Goal: Information Seeking & Learning: Learn about a topic

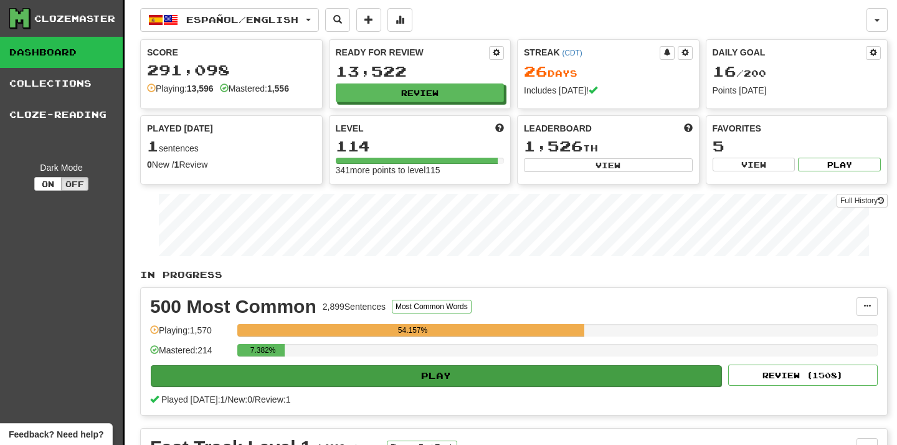
click at [331, 376] on button "Play" at bounding box center [436, 375] width 571 height 21
select select "**"
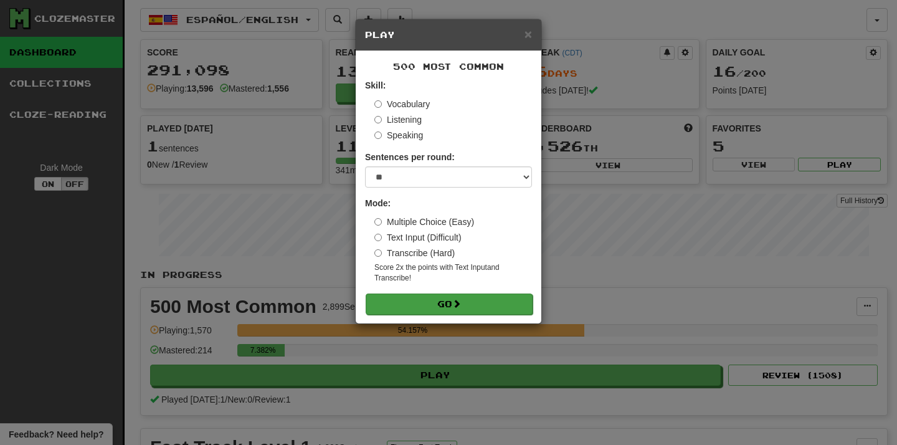
click at [409, 303] on button "Go" at bounding box center [449, 303] width 167 height 21
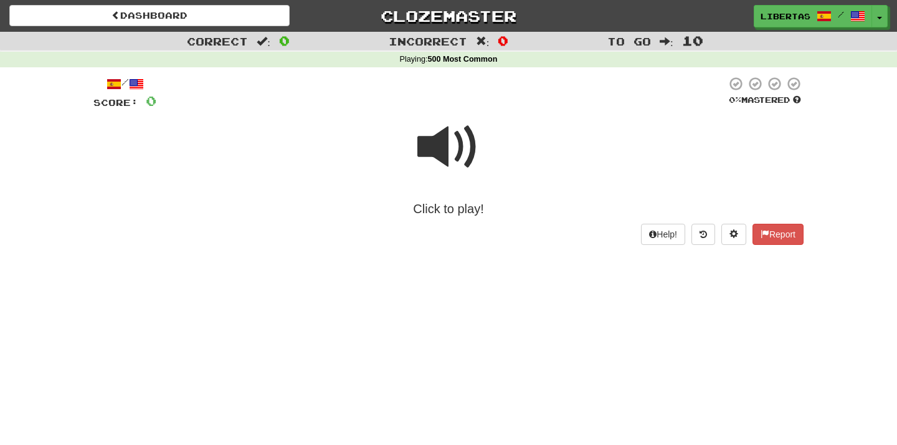
click at [440, 140] on span at bounding box center [448, 147] width 62 height 62
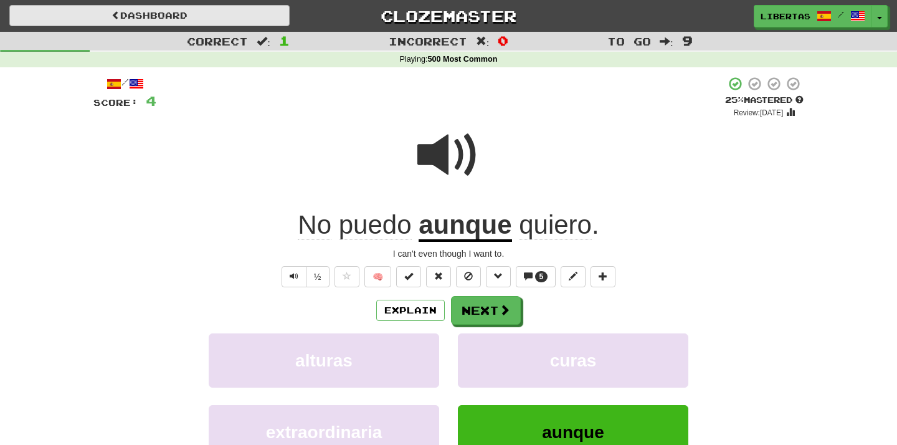
click at [250, 18] on link "Dashboard" at bounding box center [149, 15] width 280 height 21
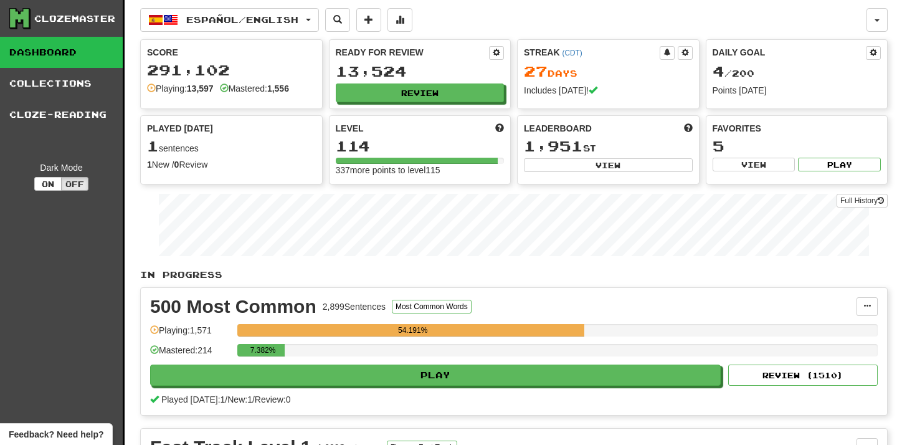
click at [250, 18] on span "Español / English" at bounding box center [242, 19] width 112 height 11
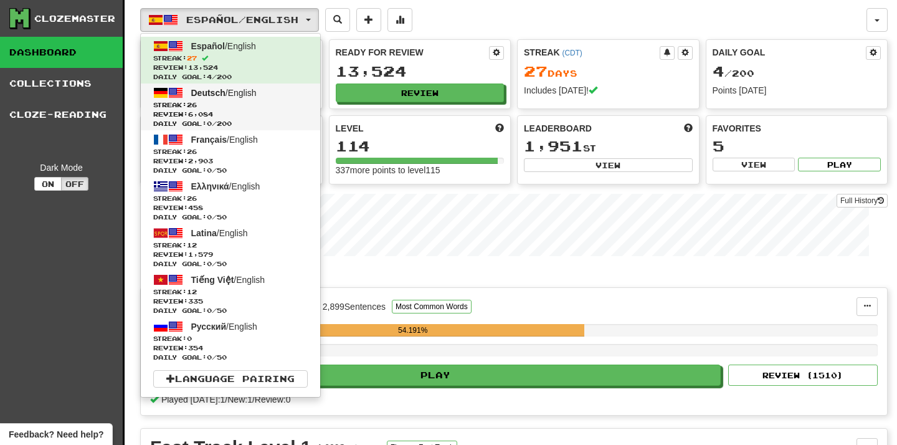
click at [249, 110] on span "Review: 6,084" at bounding box center [230, 114] width 155 height 9
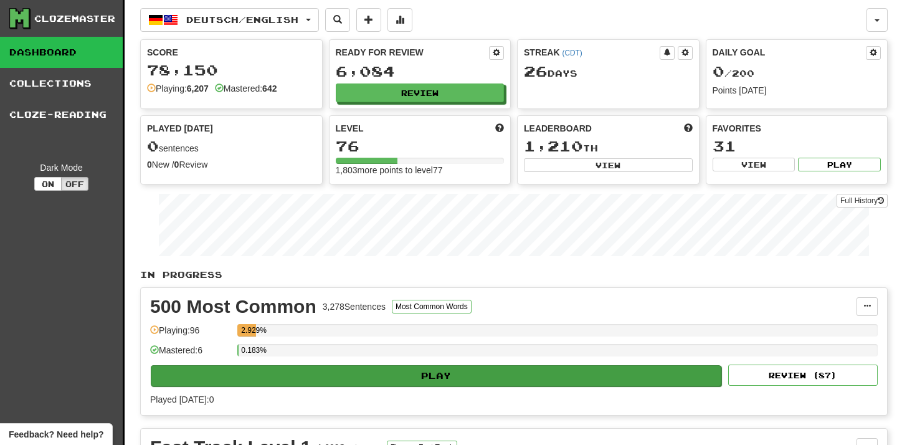
click at [317, 374] on button "Play" at bounding box center [436, 375] width 571 height 21
select select "**"
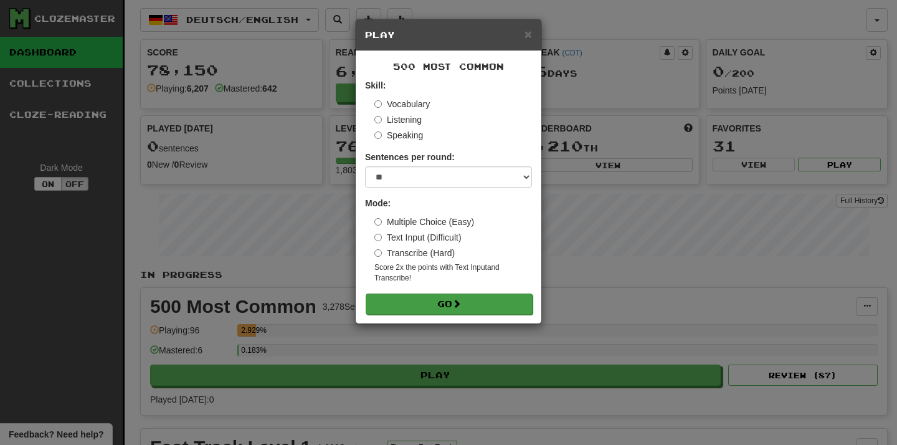
click at [391, 305] on button "Go" at bounding box center [449, 303] width 167 height 21
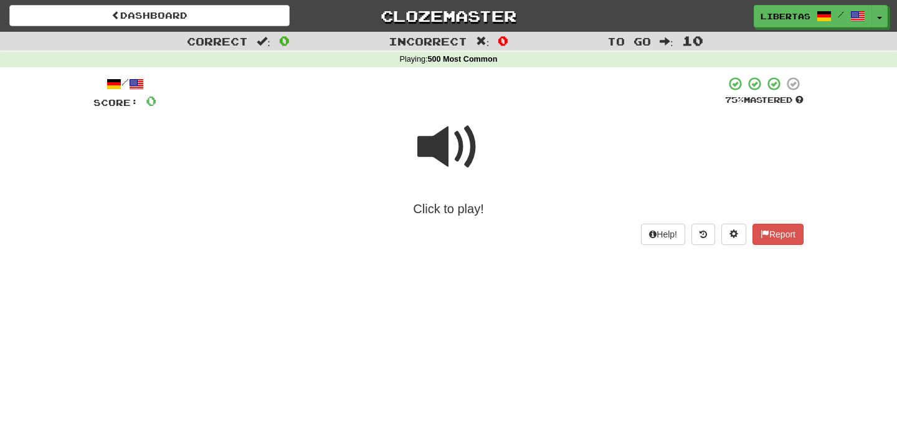
click at [442, 145] on span at bounding box center [448, 147] width 62 height 62
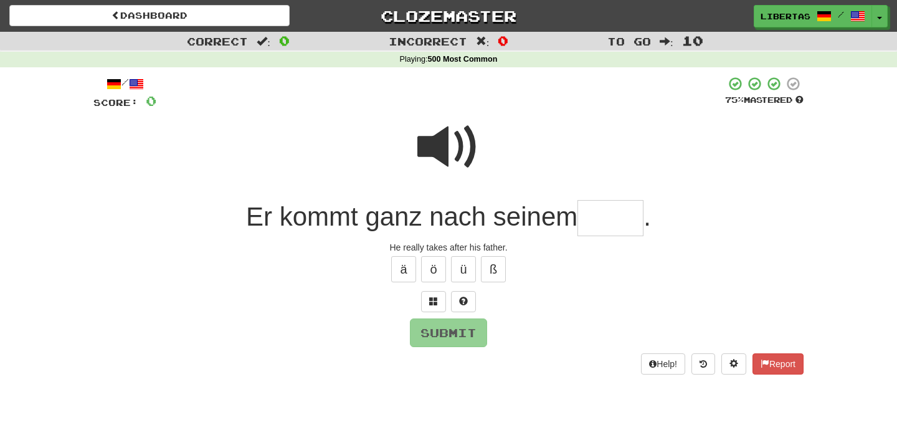
click at [437, 153] on span at bounding box center [448, 147] width 62 height 62
click at [591, 232] on input "text" at bounding box center [611, 218] width 66 height 37
type input "*****"
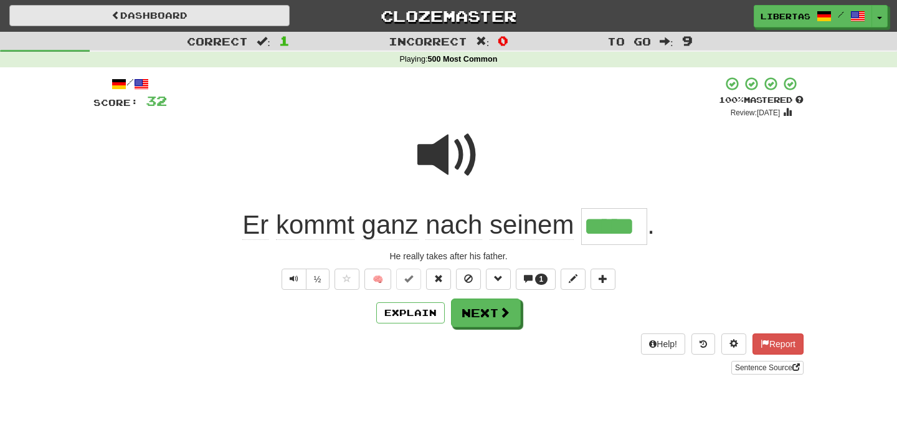
click at [253, 9] on link "Dashboard" at bounding box center [149, 15] width 280 height 21
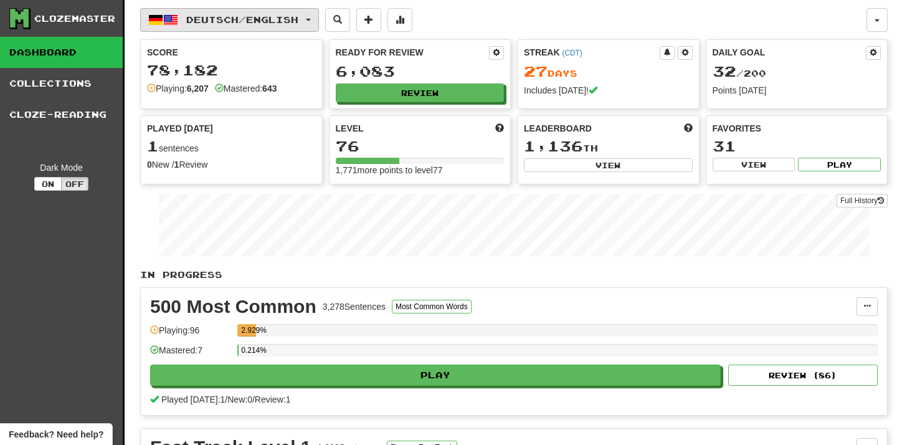
click at [254, 19] on span "Deutsch / English" at bounding box center [242, 19] width 112 height 11
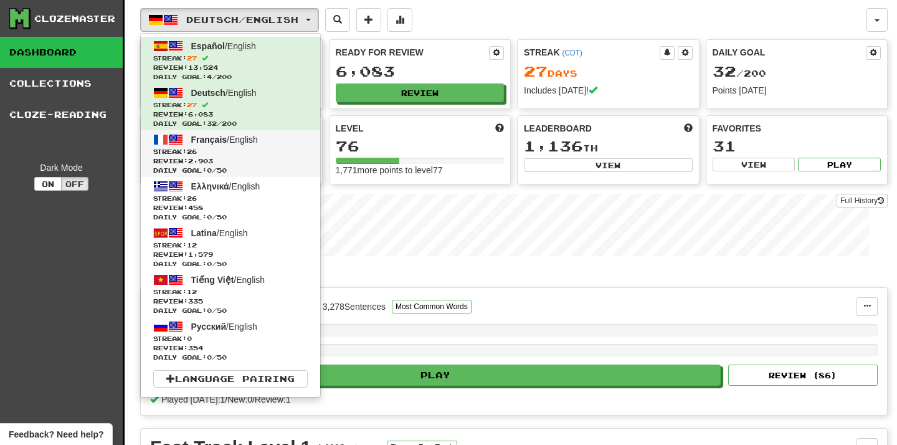
click at [263, 150] on span "Streak: 26" at bounding box center [230, 151] width 155 height 9
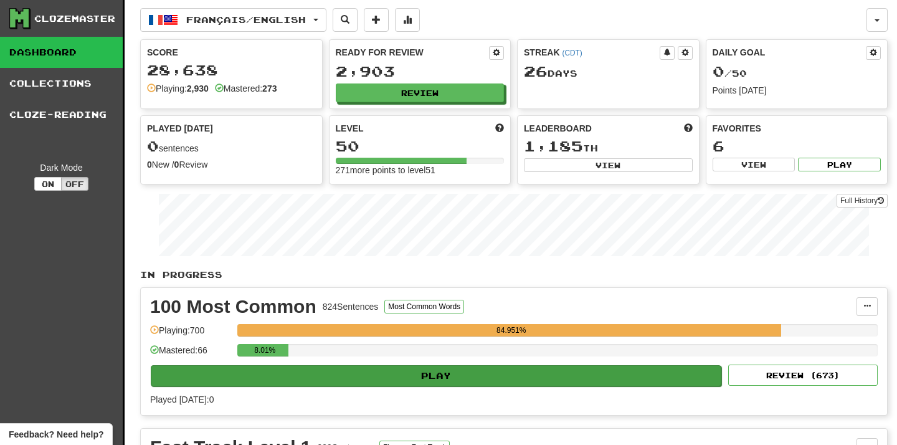
click at [389, 373] on button "Play" at bounding box center [436, 375] width 571 height 21
select select "**"
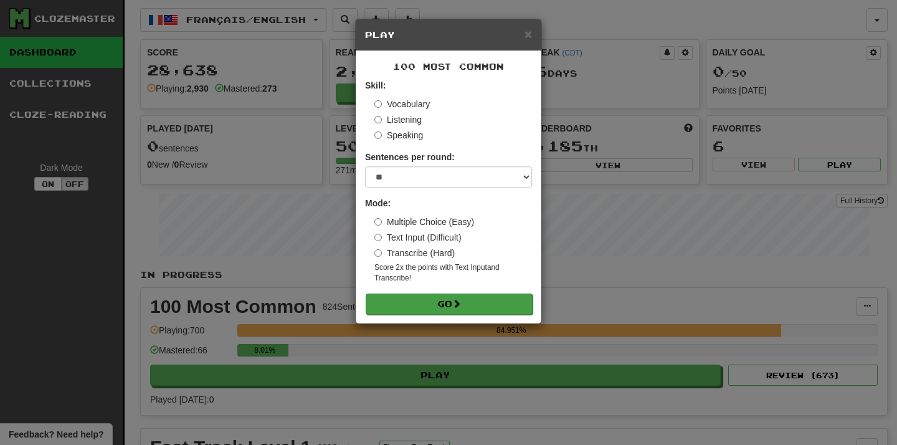
click at [421, 301] on button "Go" at bounding box center [449, 303] width 167 height 21
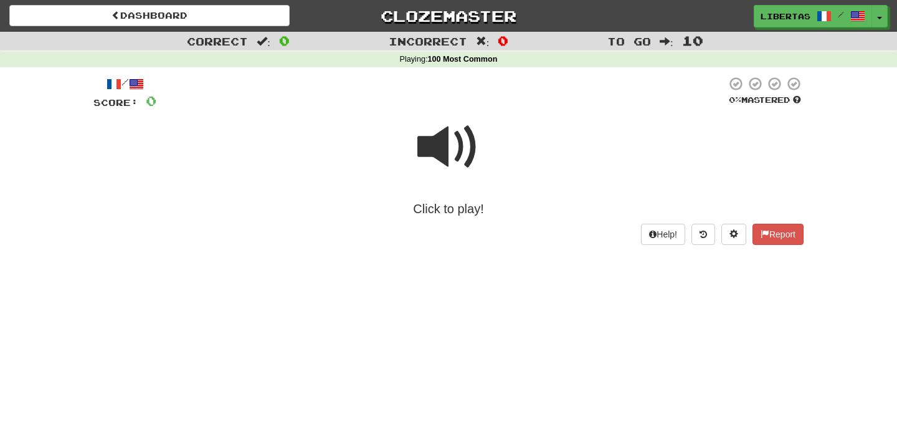
click at [439, 156] on span at bounding box center [448, 147] width 62 height 62
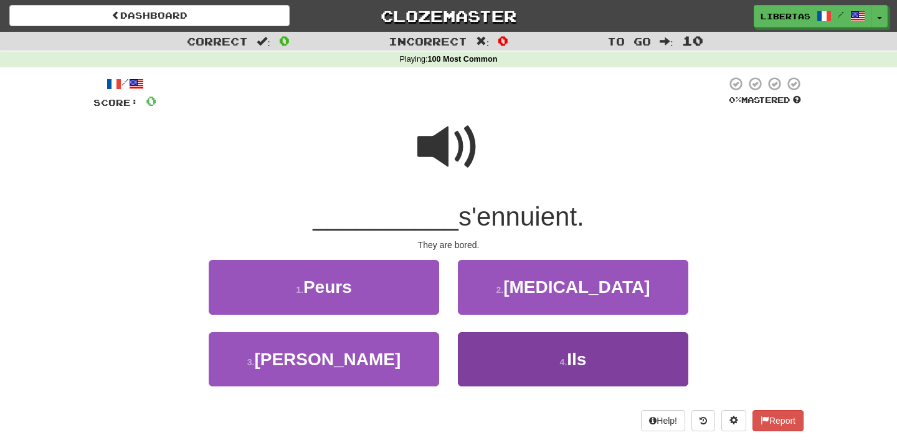
click at [500, 341] on button "4 . Ils" at bounding box center [573, 359] width 231 height 54
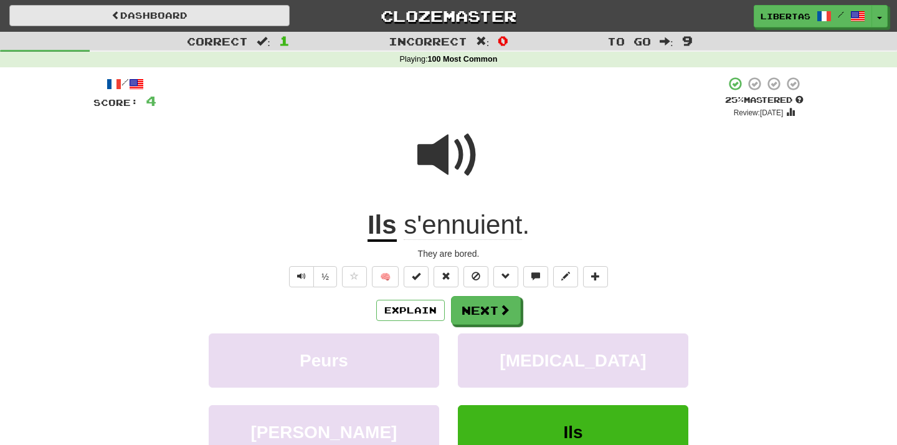
click at [250, 16] on link "Dashboard" at bounding box center [149, 15] width 280 height 21
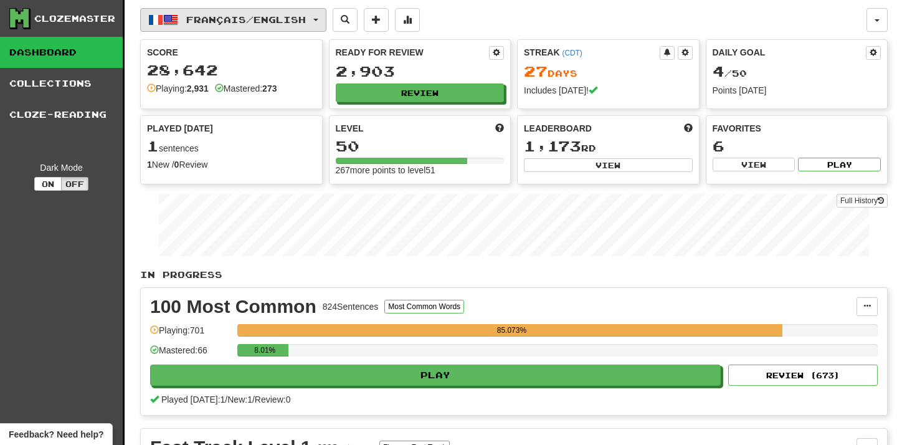
click at [254, 17] on span "Français / English" at bounding box center [246, 19] width 120 height 11
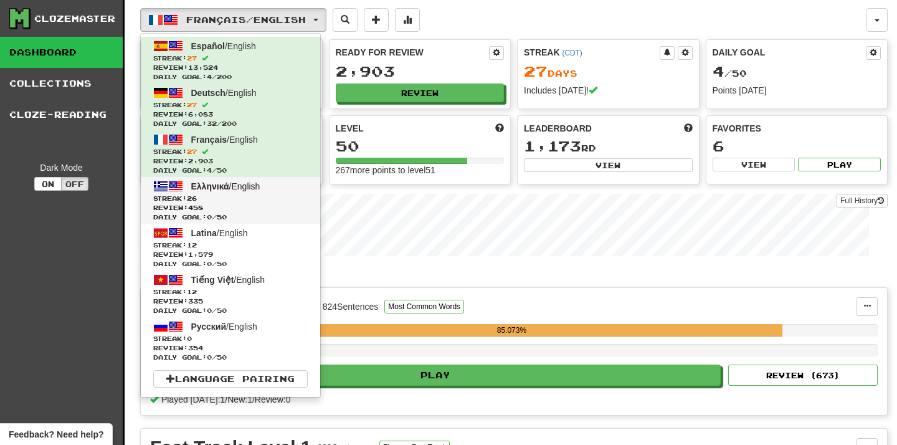
click at [245, 201] on span "Streak: 26" at bounding box center [230, 198] width 155 height 9
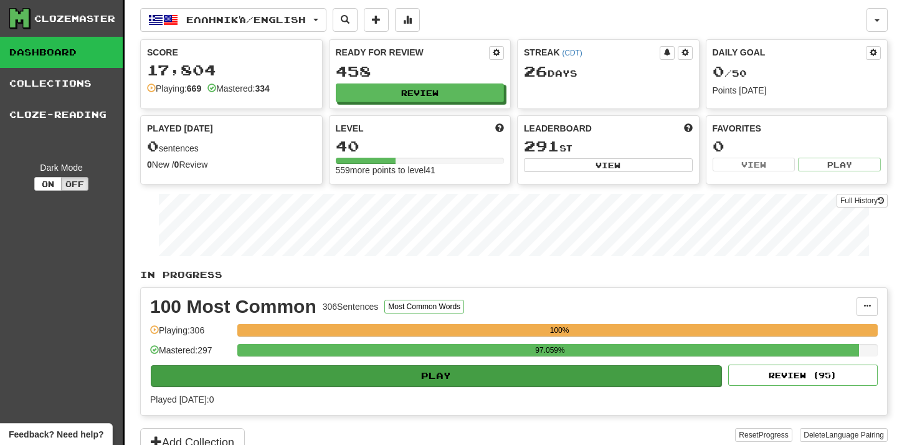
click at [301, 376] on button "Play" at bounding box center [436, 375] width 571 height 21
select select "**"
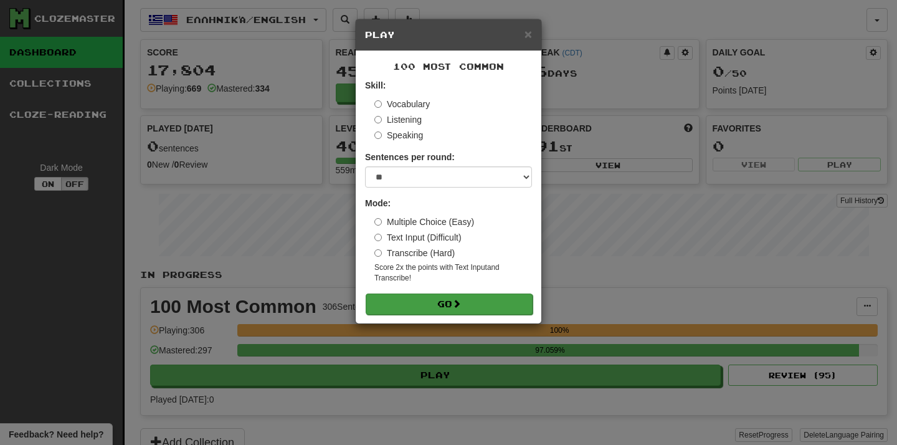
click at [392, 301] on button "Go" at bounding box center [449, 303] width 167 height 21
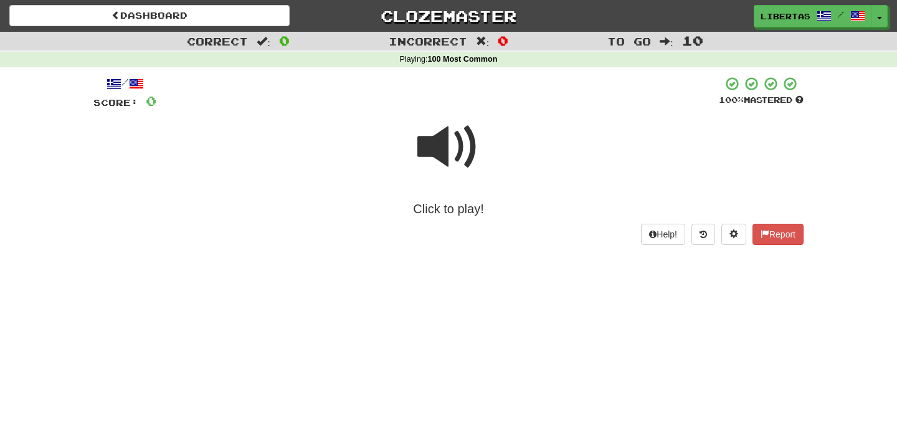
click at [436, 147] on span at bounding box center [448, 147] width 62 height 62
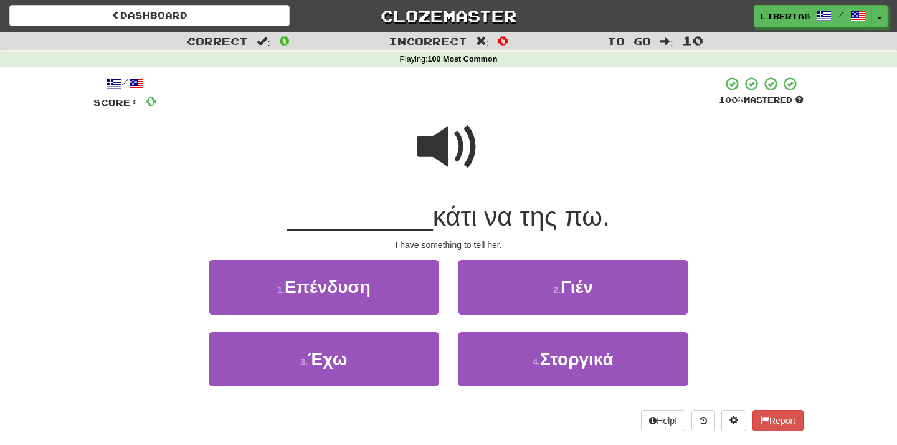
click at [436, 147] on span at bounding box center [448, 147] width 62 height 62
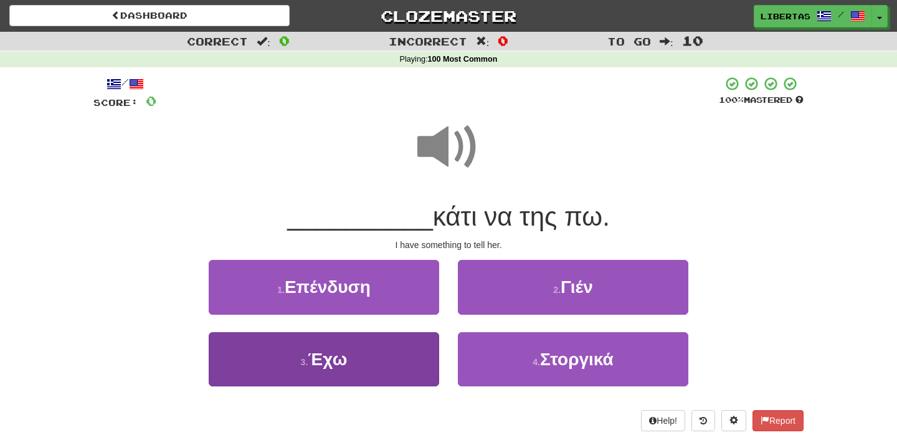
click at [393, 346] on button "3 . Έχω" at bounding box center [324, 359] width 231 height 54
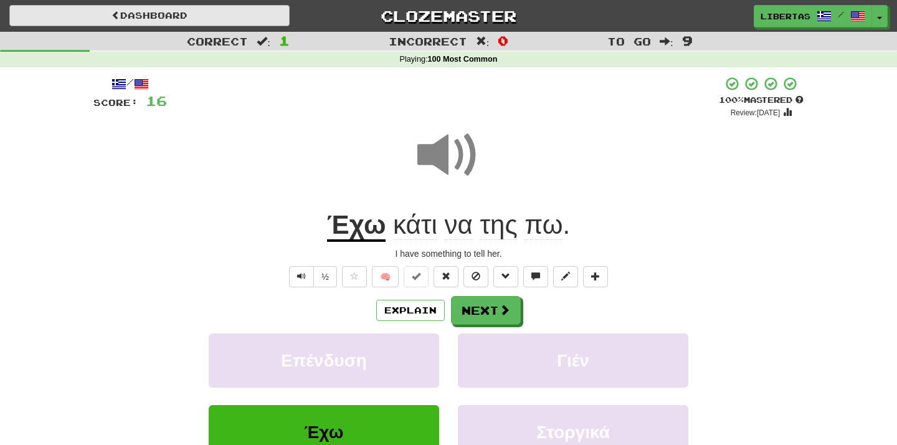
click at [220, 14] on link "Dashboard" at bounding box center [149, 15] width 280 height 21
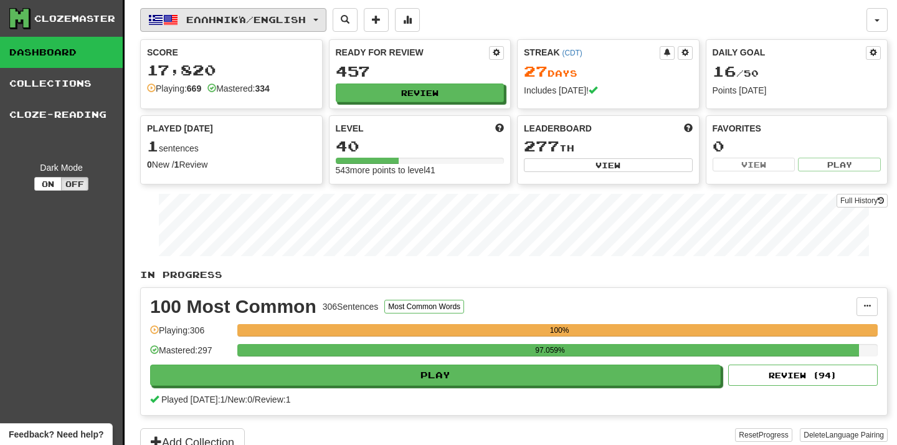
click at [224, 20] on span "Ελληνικά / English" at bounding box center [246, 19] width 120 height 11
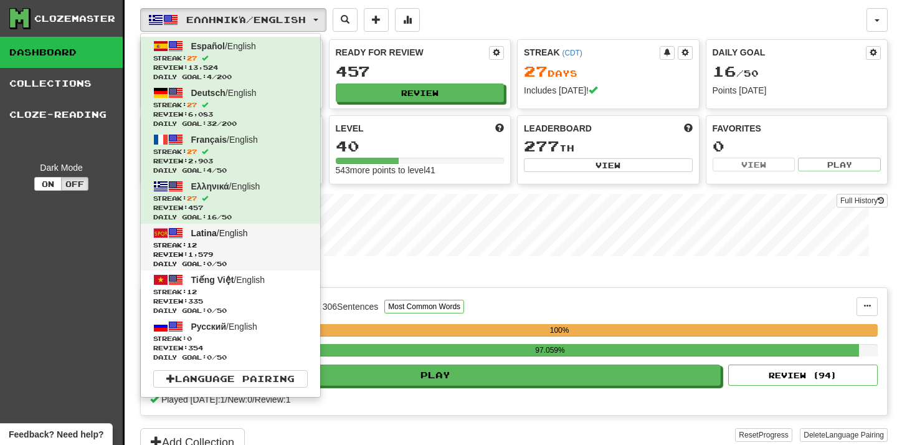
click at [250, 245] on span "Streak: 12" at bounding box center [230, 245] width 155 height 9
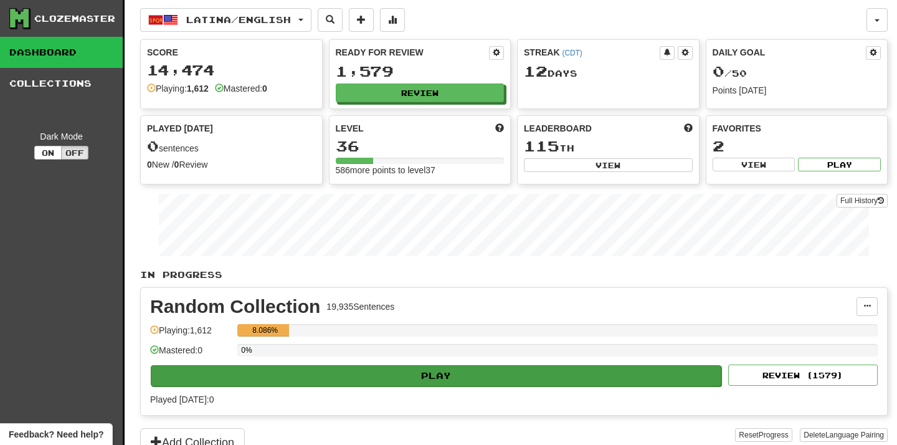
click at [306, 373] on button "Play" at bounding box center [436, 375] width 571 height 21
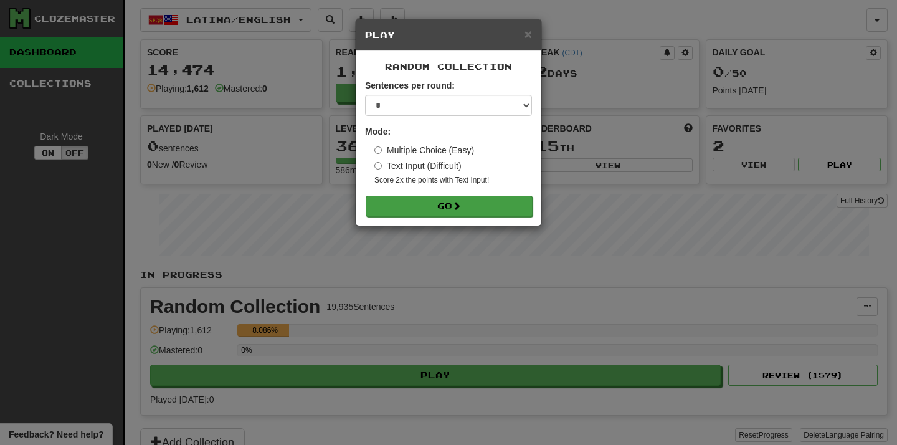
click at [381, 203] on button "Go" at bounding box center [449, 206] width 167 height 21
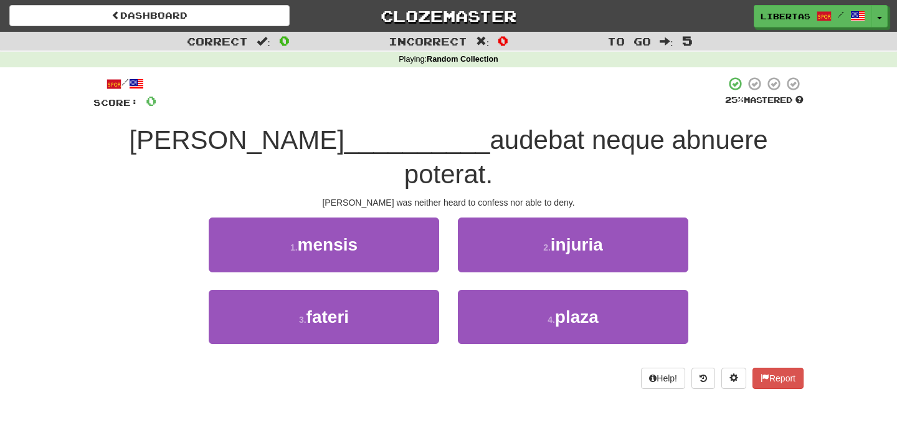
click at [381, 217] on button "1 . mensis" at bounding box center [324, 244] width 231 height 54
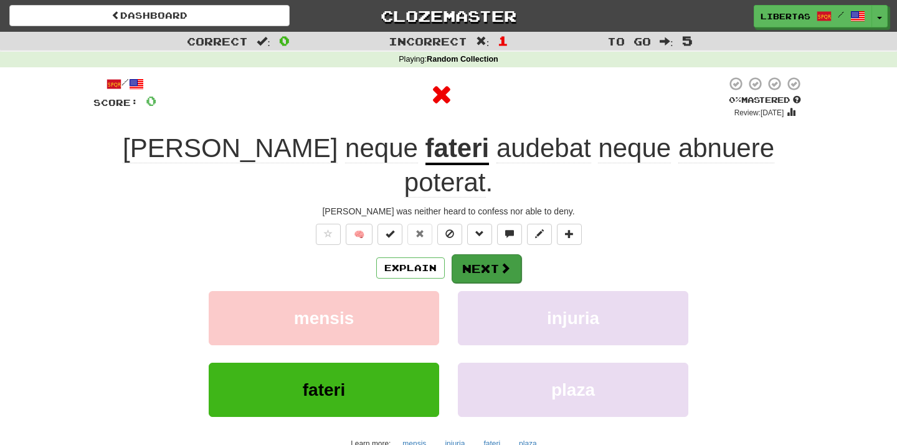
click at [483, 254] on button "Next" at bounding box center [487, 268] width 70 height 29
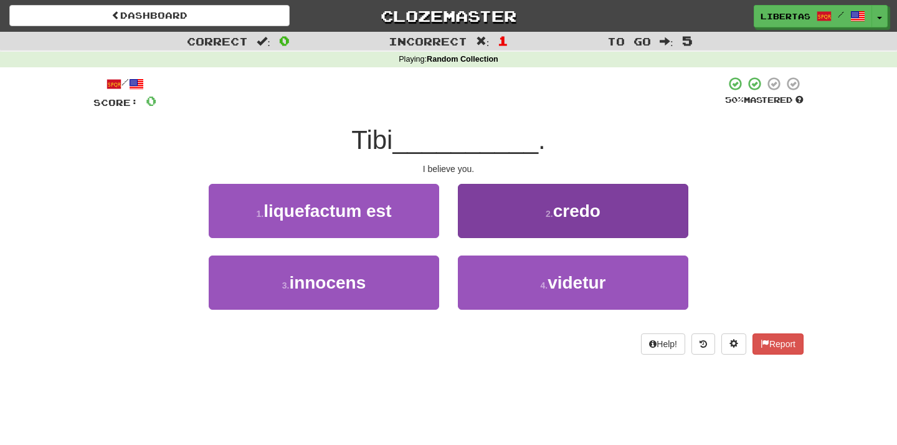
click at [487, 200] on button "2 . credo" at bounding box center [573, 211] width 231 height 54
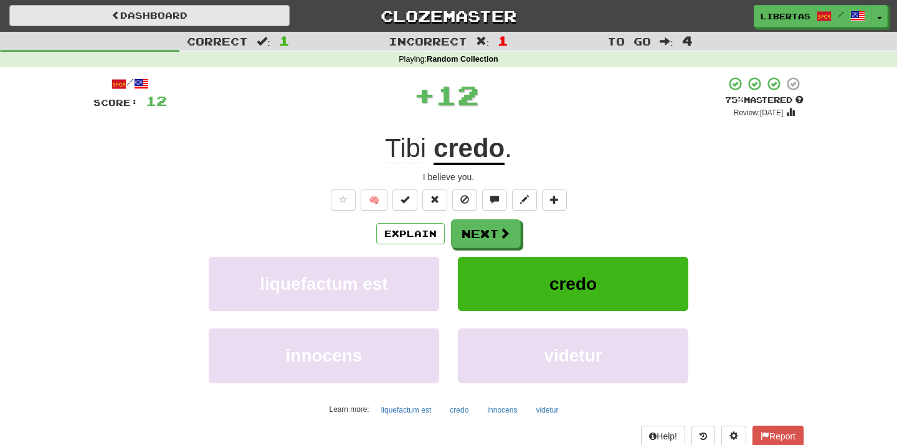
click at [225, 17] on link "Dashboard" at bounding box center [149, 15] width 280 height 21
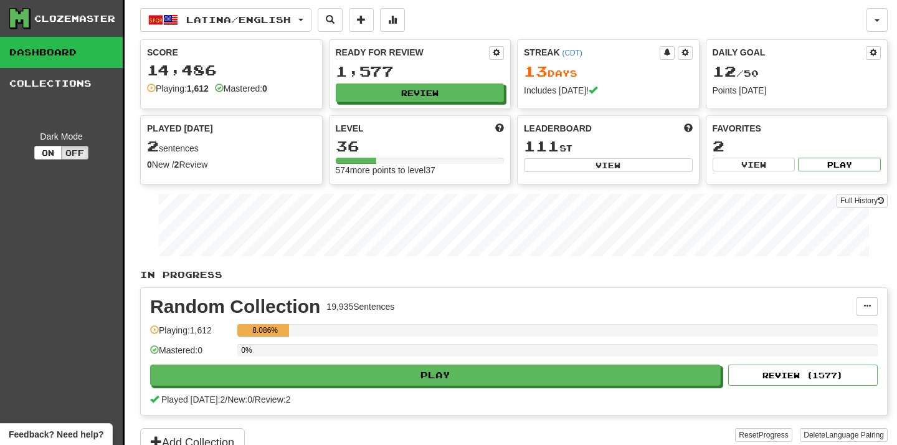
click at [225, 17] on span "Latina / English" at bounding box center [238, 19] width 105 height 11
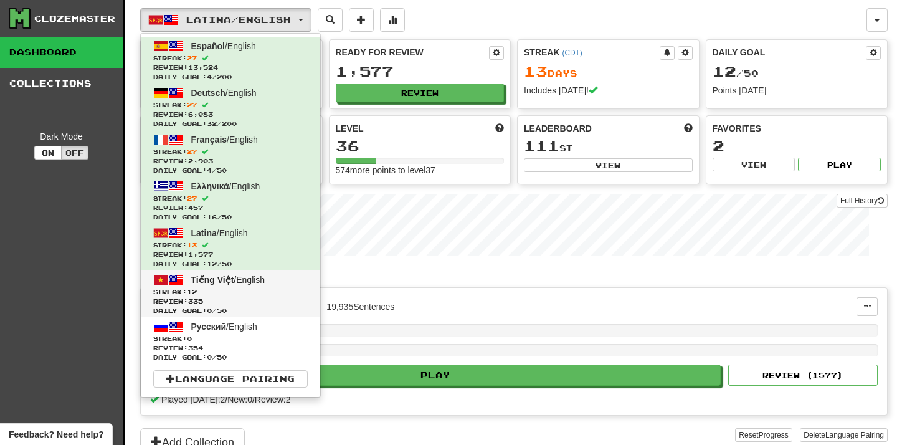
click at [257, 294] on span "Streak: 12" at bounding box center [230, 291] width 155 height 9
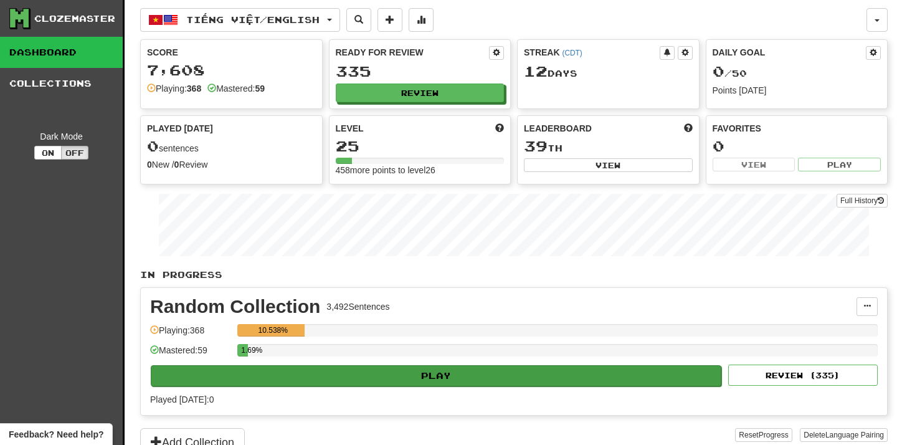
click at [343, 371] on button "Play" at bounding box center [436, 375] width 571 height 21
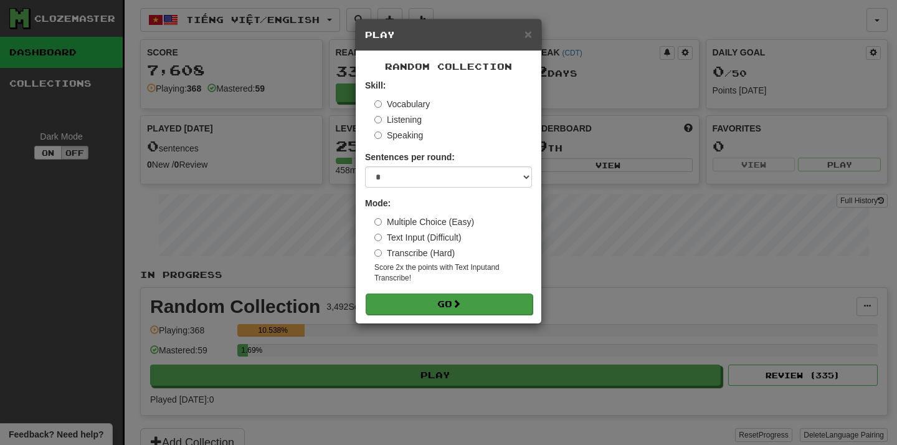
click at [413, 307] on button "Go" at bounding box center [449, 303] width 167 height 21
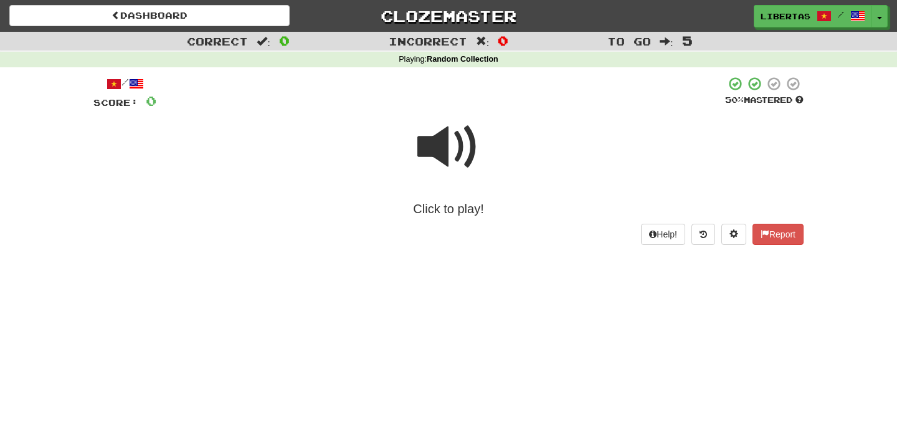
click at [434, 143] on span at bounding box center [448, 147] width 62 height 62
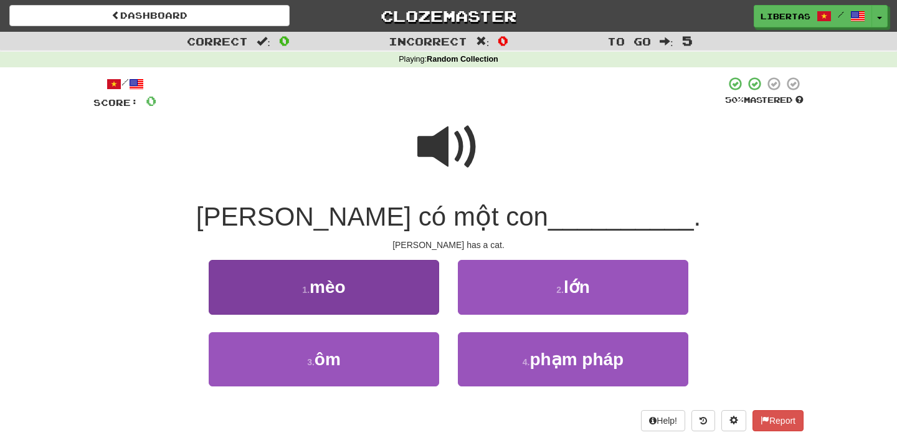
click at [391, 283] on button "1 . mèo" at bounding box center [324, 287] width 231 height 54
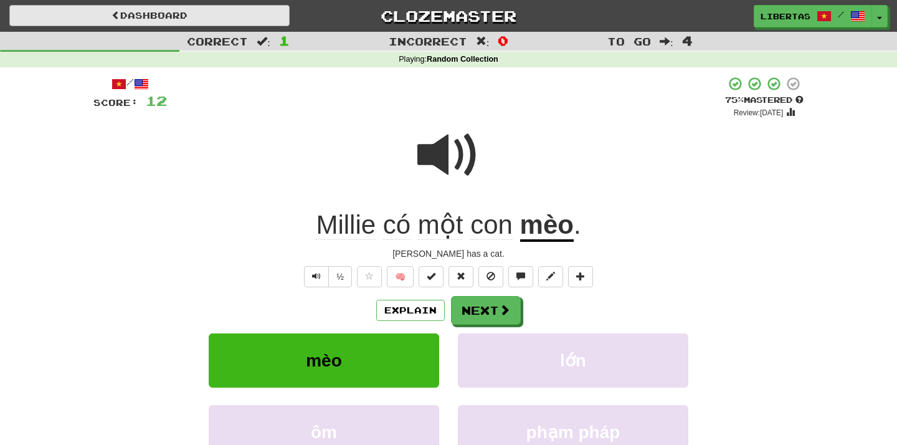
click at [267, 17] on link "Dashboard" at bounding box center [149, 15] width 280 height 21
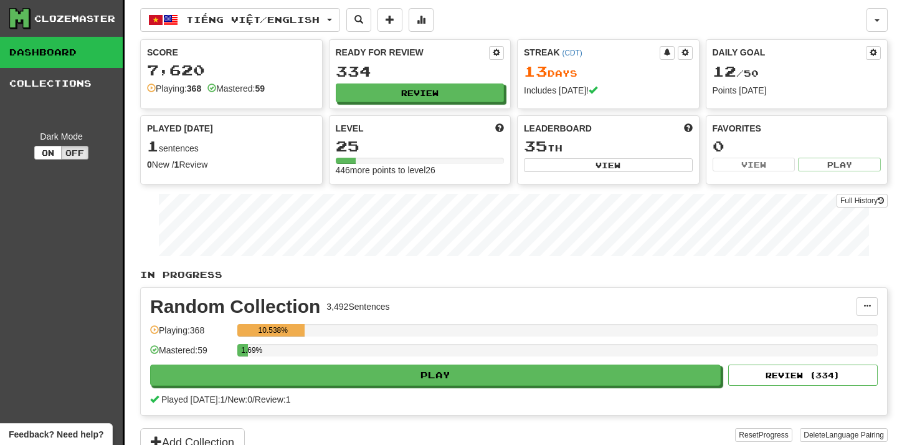
click at [267, 17] on span "Tiếng Việt / English" at bounding box center [252, 19] width 133 height 11
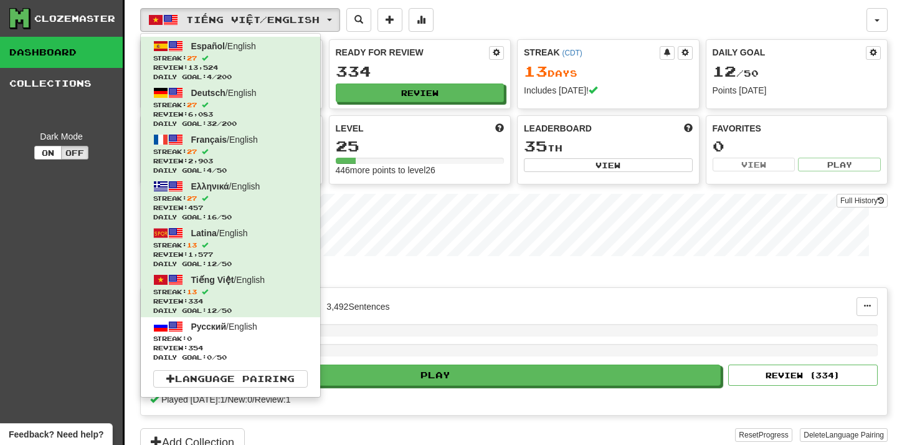
click at [528, 21] on div "Tiếng Việt / English Español / English Streak: 27 Review: 13,524 Daily Goal: 4 …" at bounding box center [503, 20] width 727 height 24
